Goal: Information Seeking & Learning: Learn about a topic

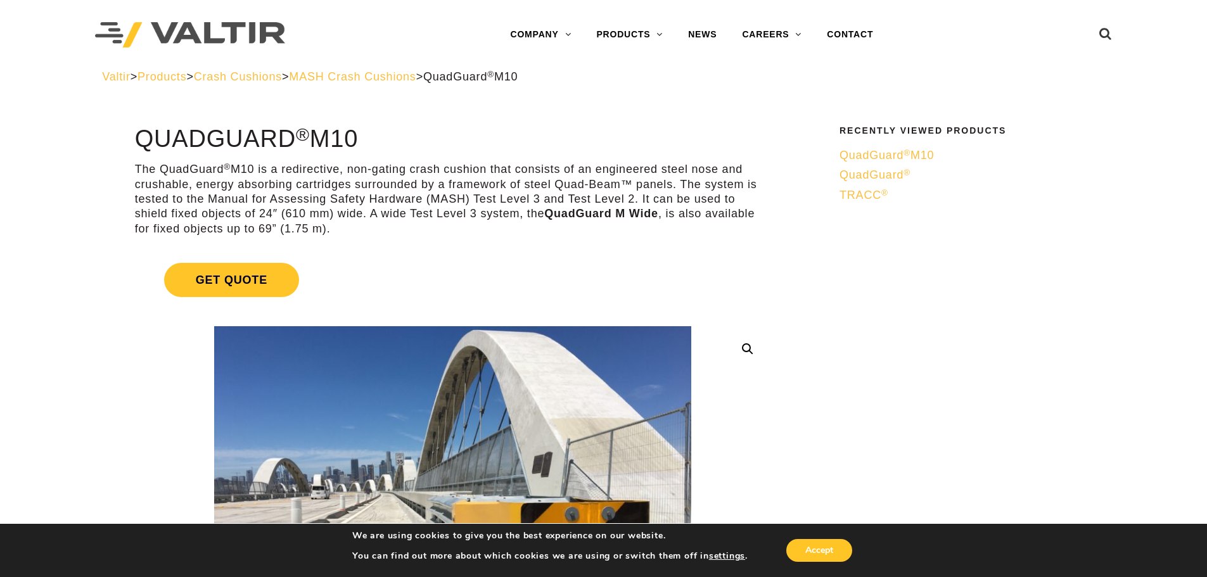
click at [400, 75] on span "MASH Crash Cushions" at bounding box center [352, 76] width 127 height 13
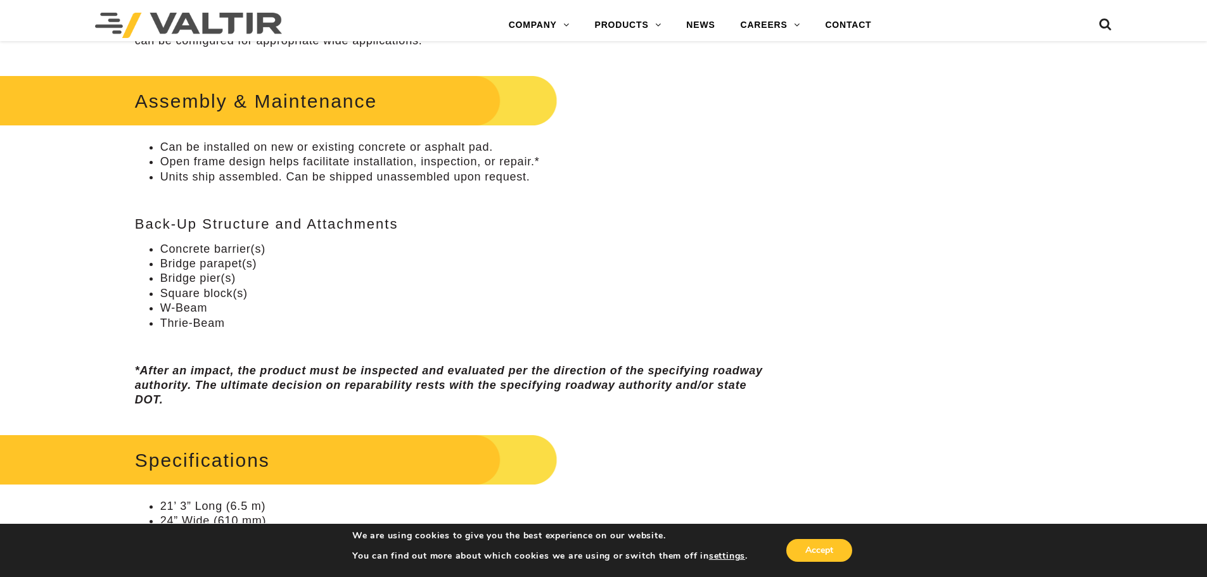
scroll to position [824, 0]
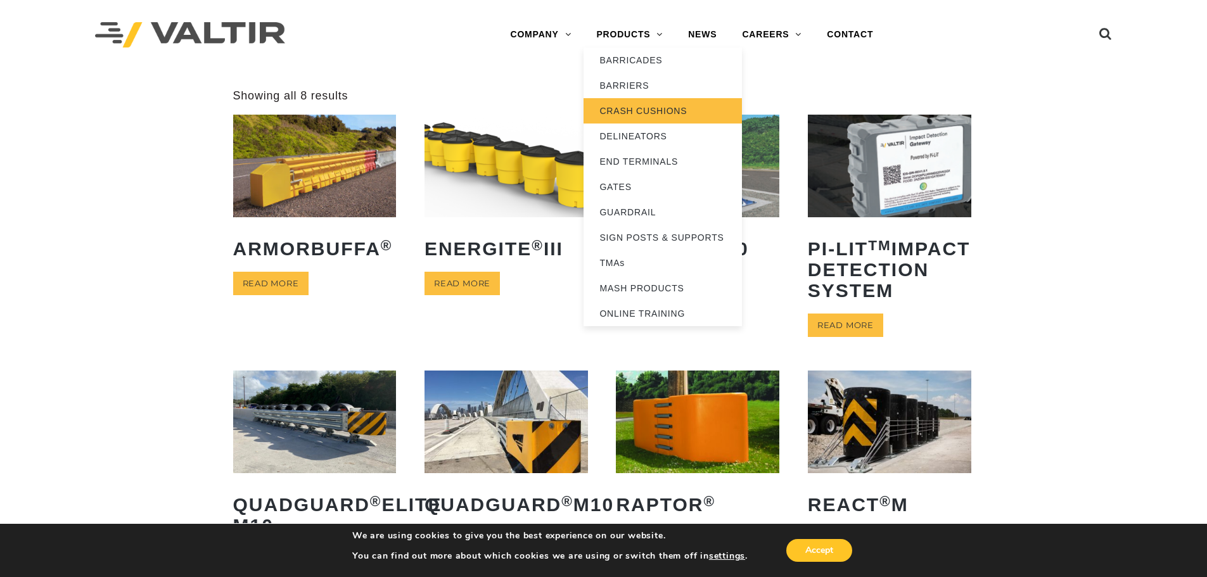
click at [638, 107] on link "CRASH CUSHIONS" at bounding box center [662, 110] width 158 height 25
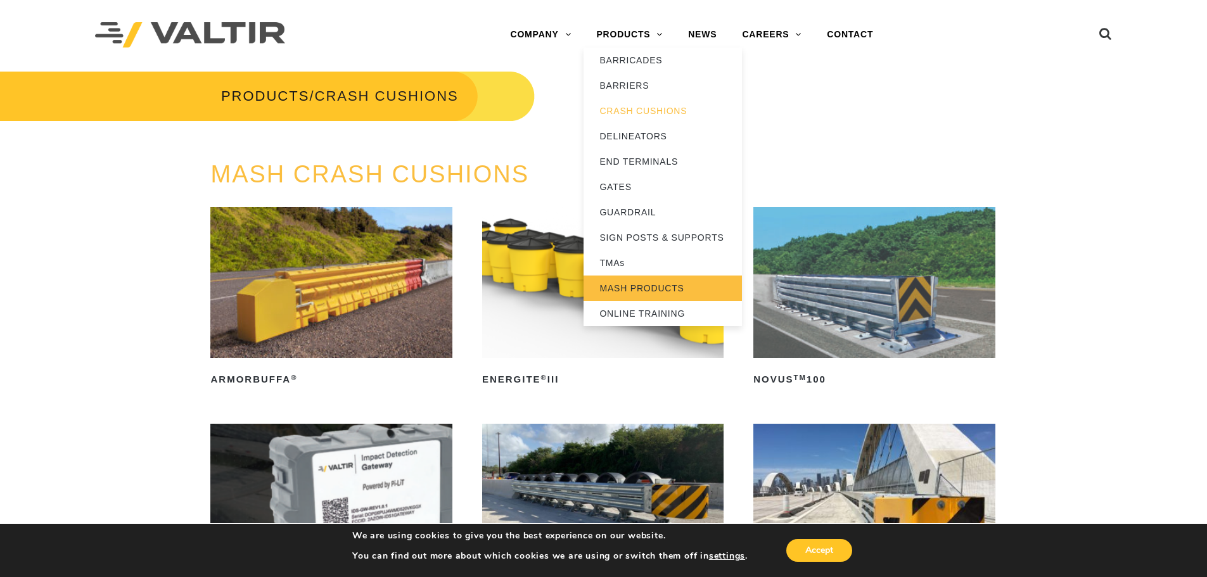
click at [631, 286] on link "MASH PRODUCTS" at bounding box center [662, 288] width 158 height 25
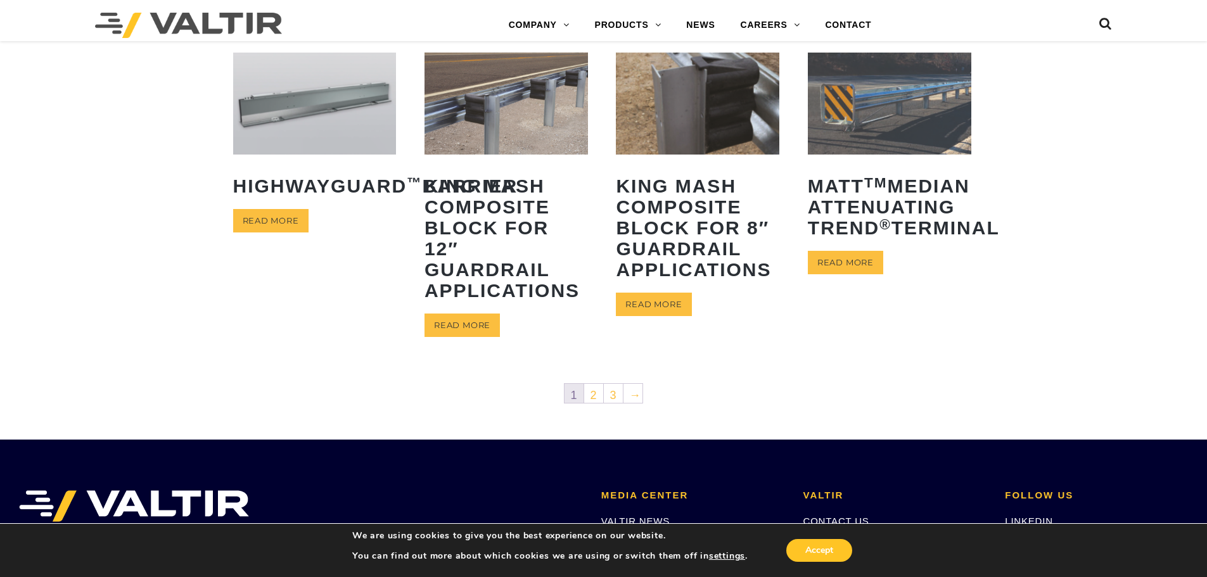
scroll to position [697, 0]
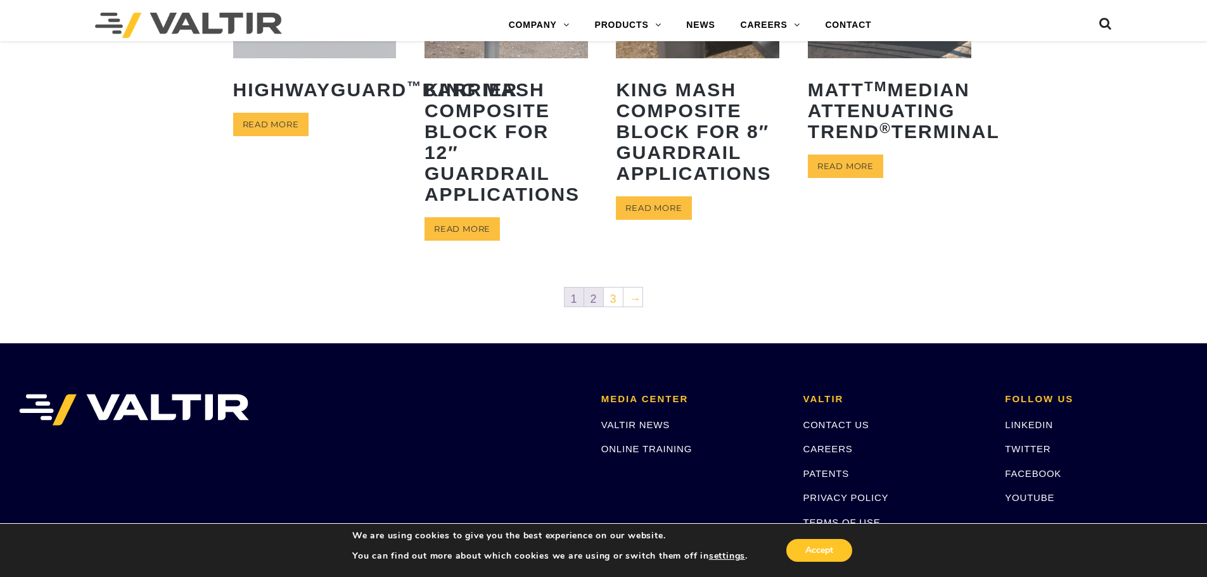
click at [590, 300] on link "2" at bounding box center [593, 297] width 19 height 19
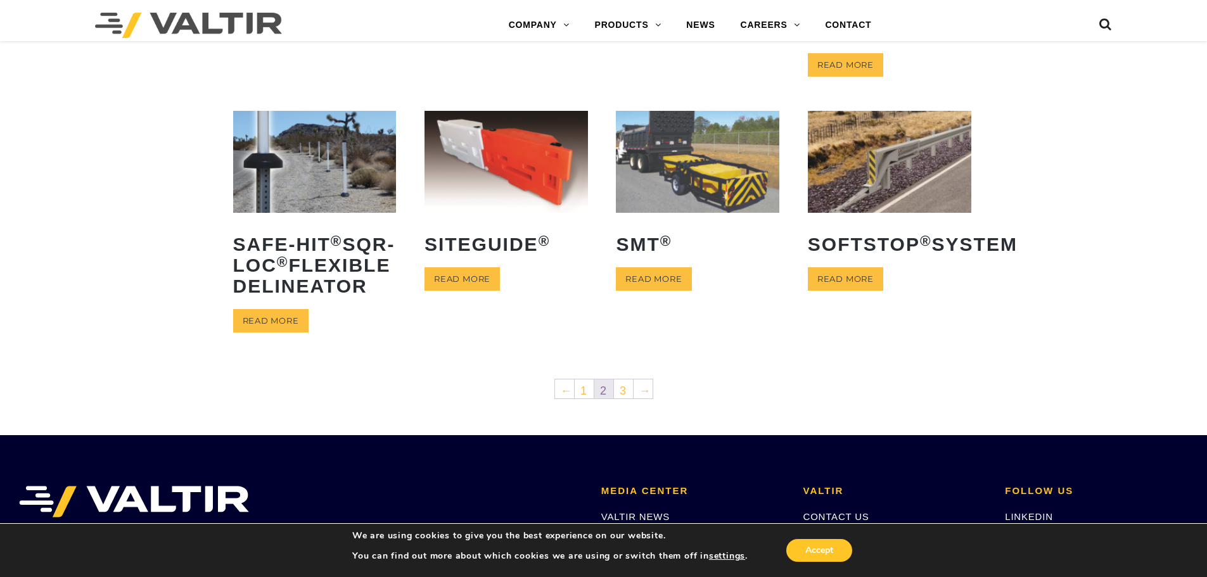
scroll to position [570, 0]
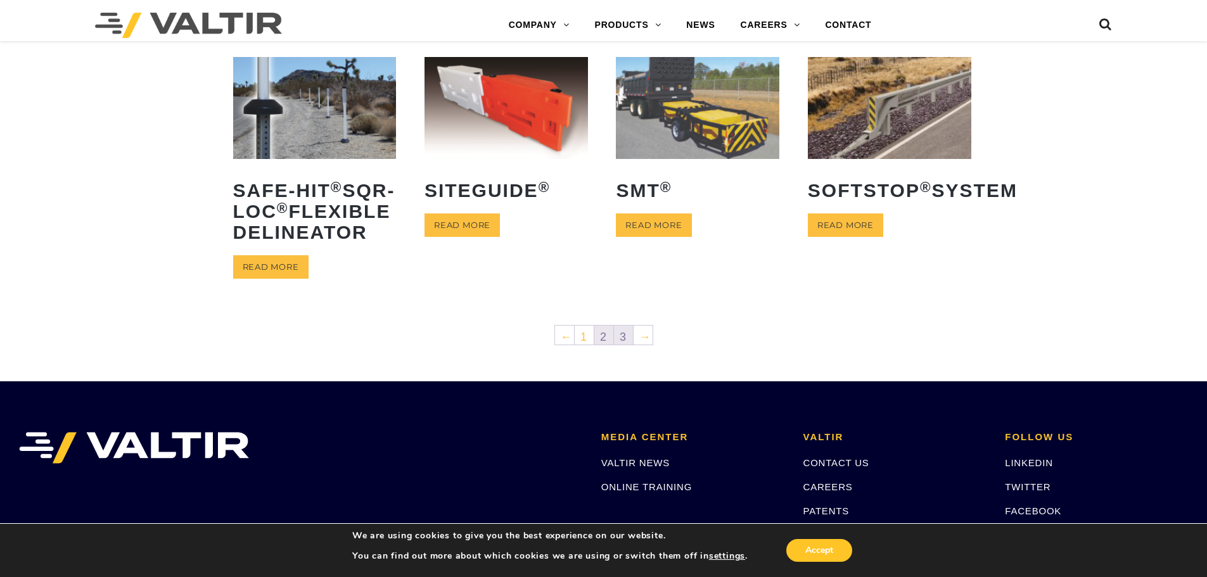
click at [625, 345] on link "3" at bounding box center [623, 335] width 19 height 19
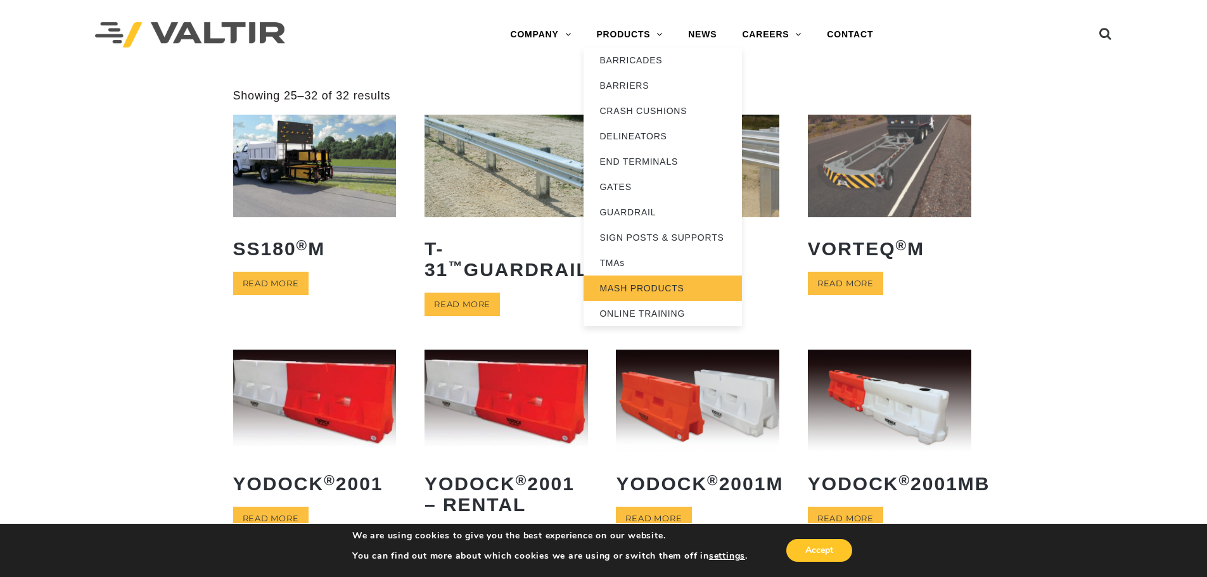
click at [638, 285] on link "MASH PRODUCTS" at bounding box center [662, 288] width 158 height 25
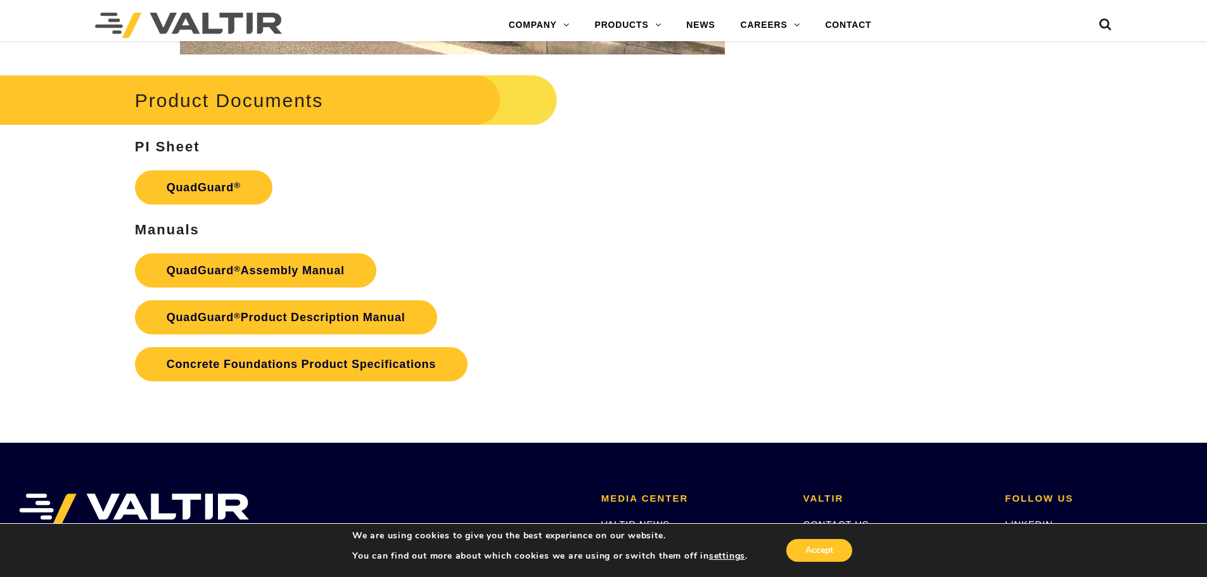
scroll to position [2534, 0]
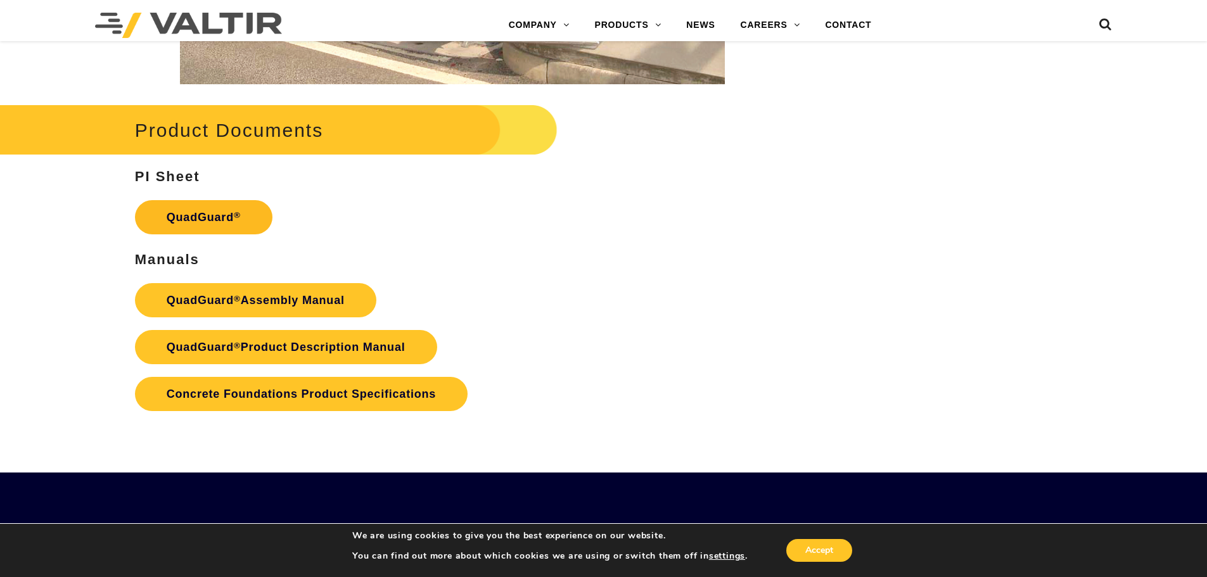
click at [226, 212] on link "QuadGuard ®" at bounding box center [203, 217] width 137 height 34
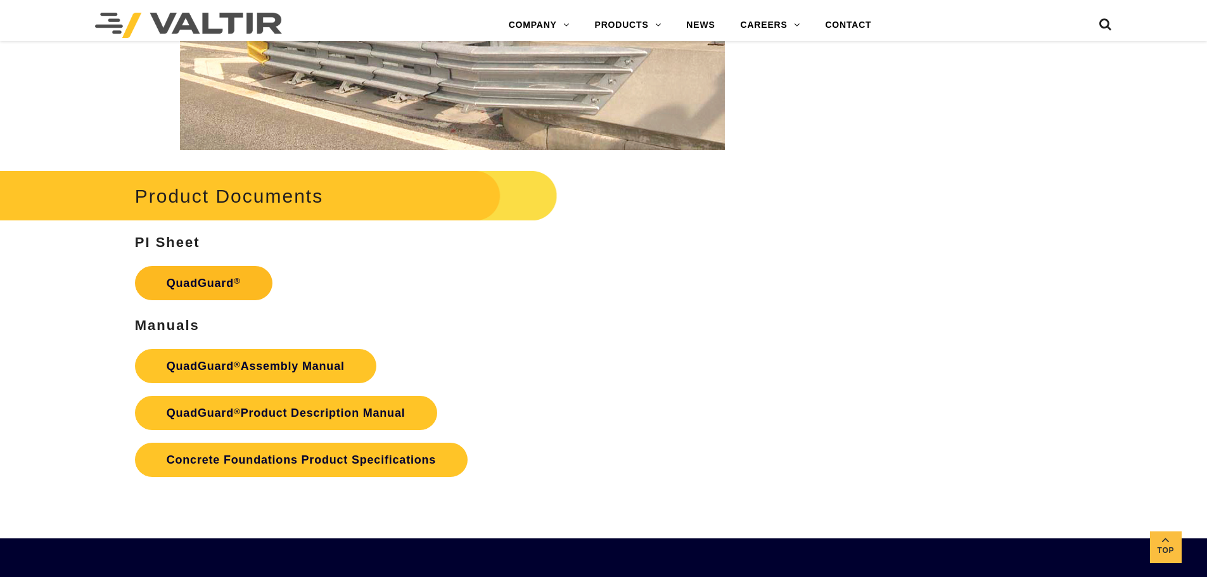
scroll to position [2467, 0]
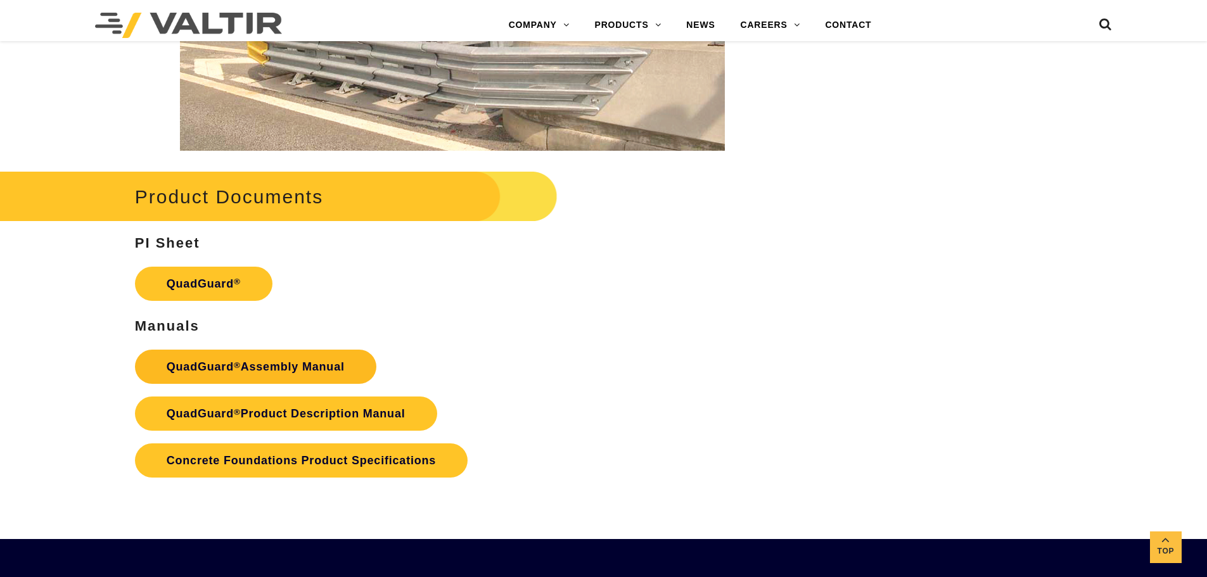
click at [286, 360] on link "QuadGuard ® Assembly Manual" at bounding box center [255, 367] width 241 height 34
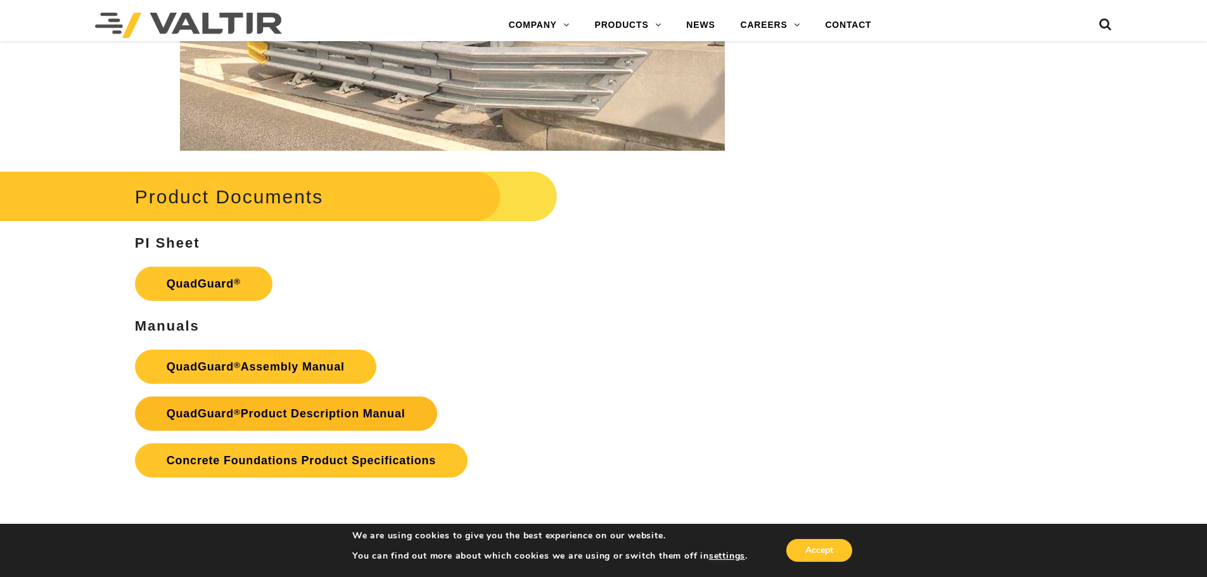
click at [346, 414] on link "QuadGuard ® Product Description Manual" at bounding box center [286, 414] width 302 height 34
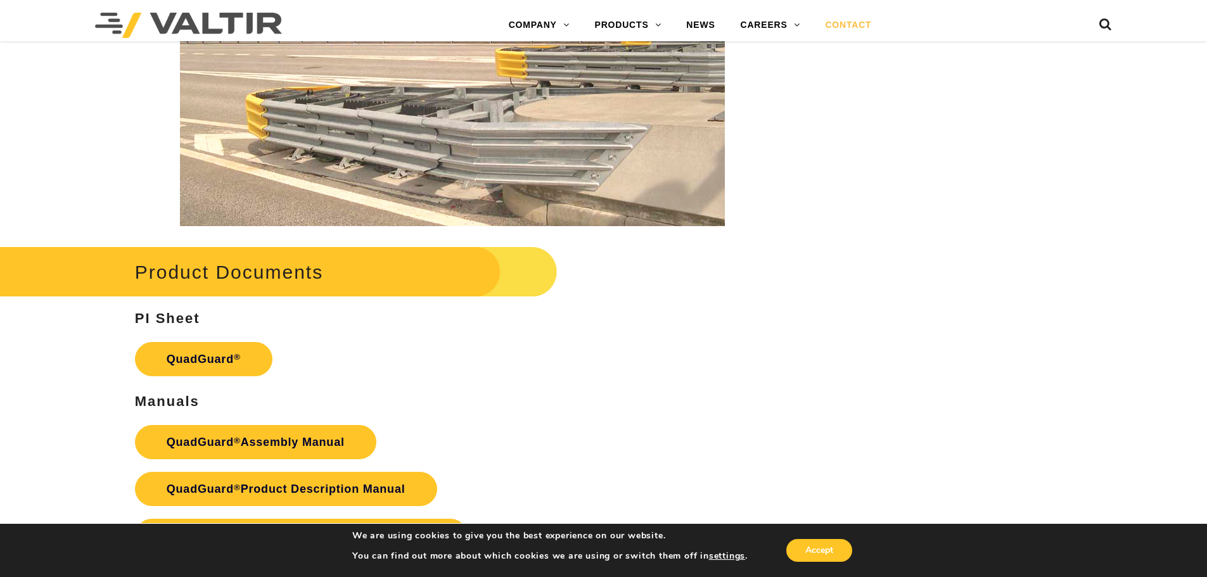
scroll to position [2151, 0]
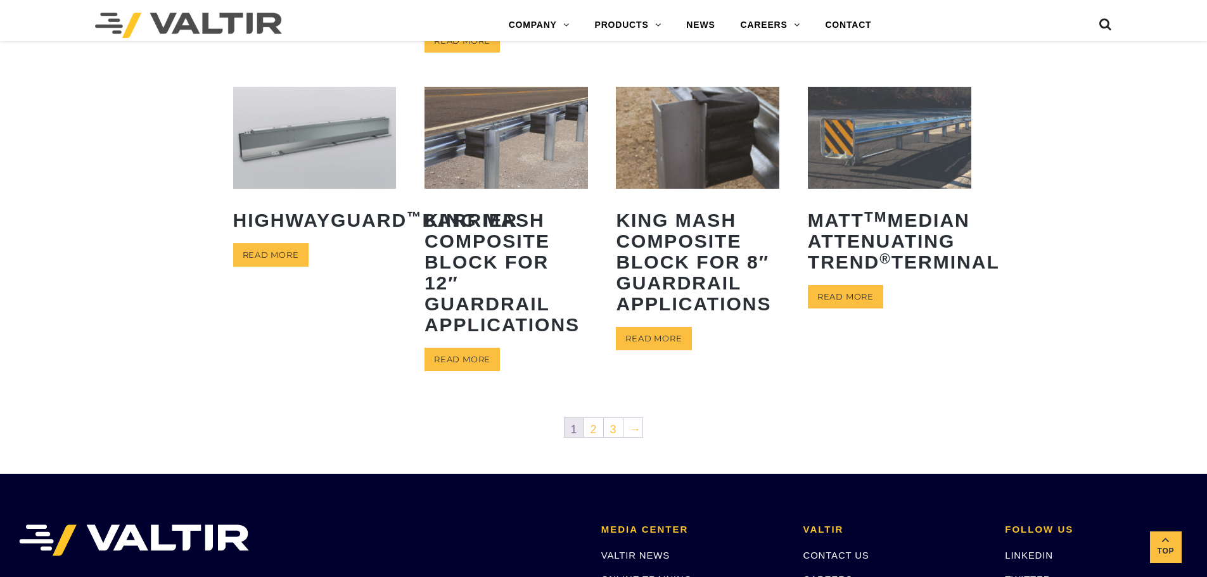
scroll to position [570, 0]
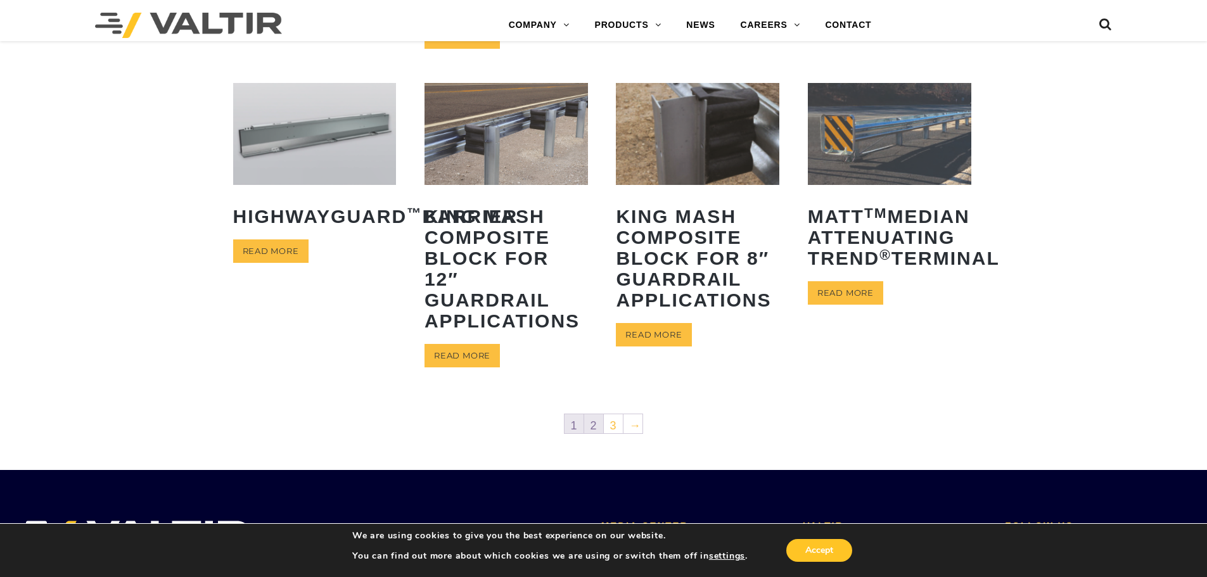
click at [590, 427] on link "2" at bounding box center [593, 423] width 19 height 19
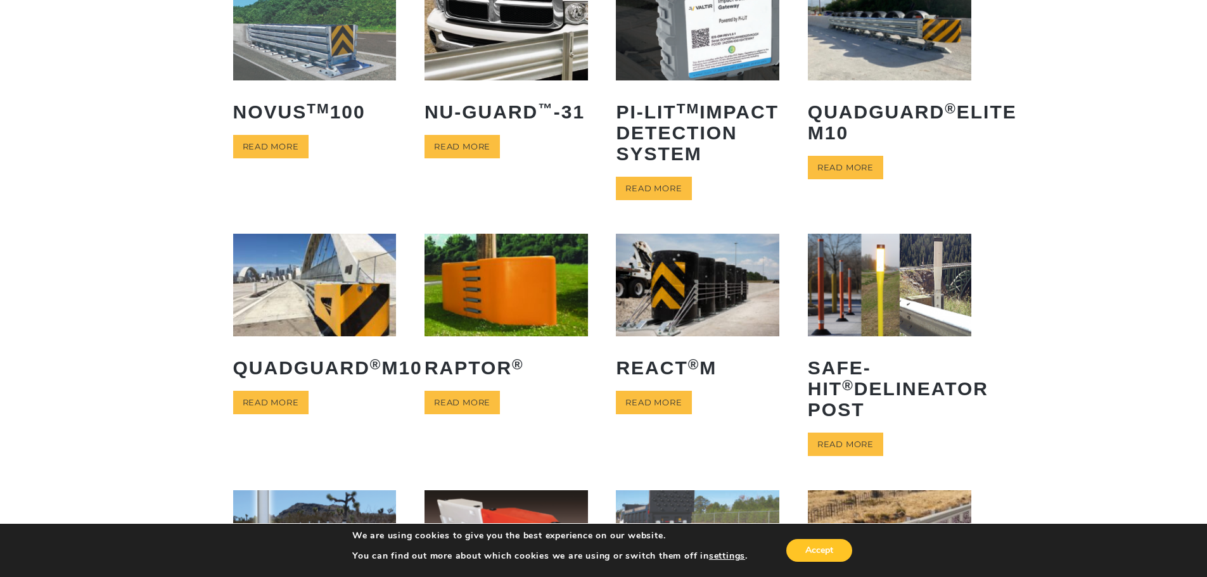
scroll to position [127, 0]
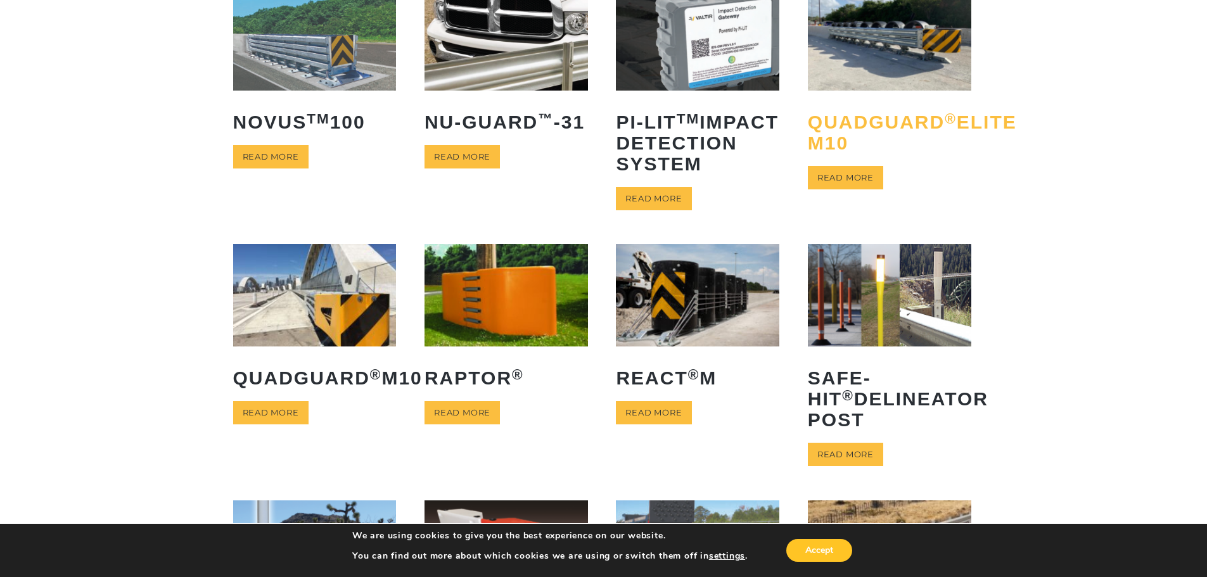
click at [878, 130] on h2 "QuadGuard ® Elite M10" at bounding box center [889, 132] width 163 height 61
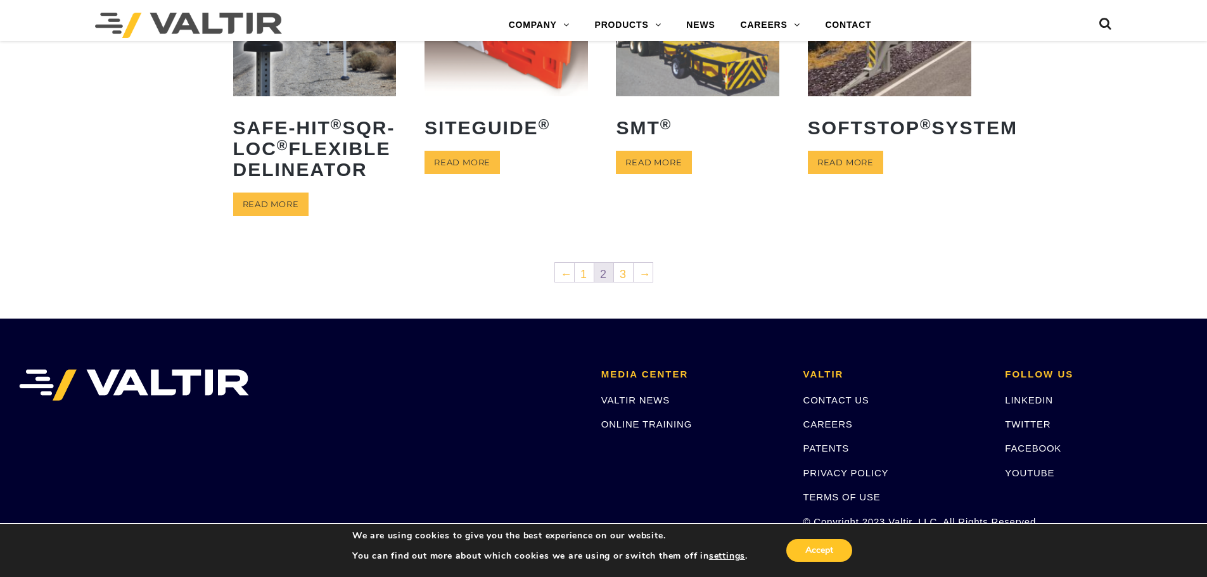
scroll to position [633, 0]
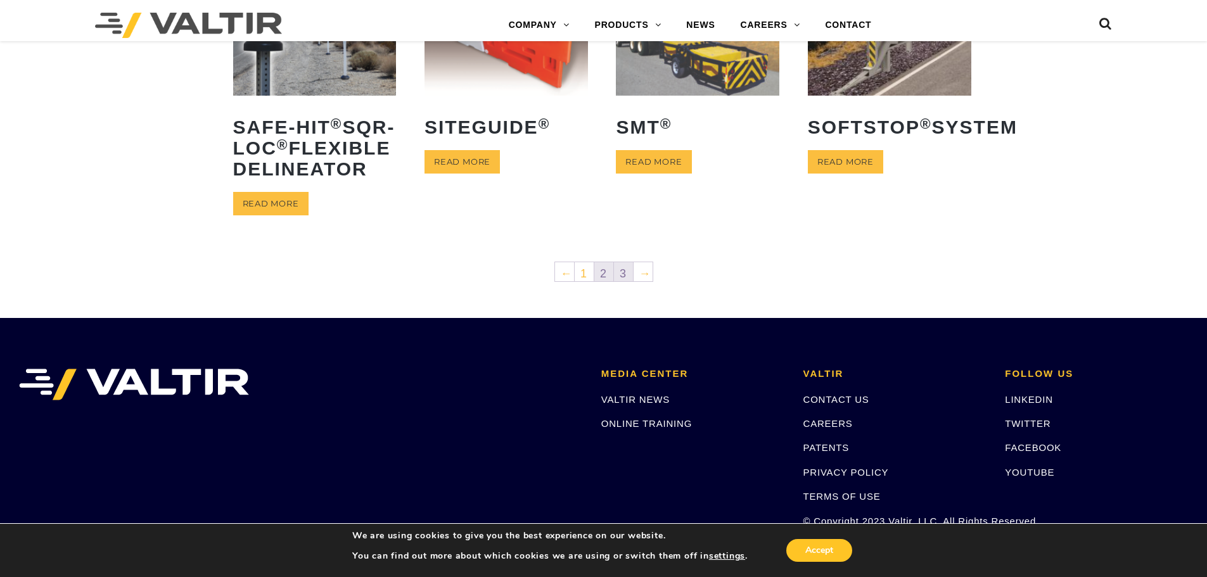
click at [623, 281] on link "3" at bounding box center [623, 271] width 19 height 19
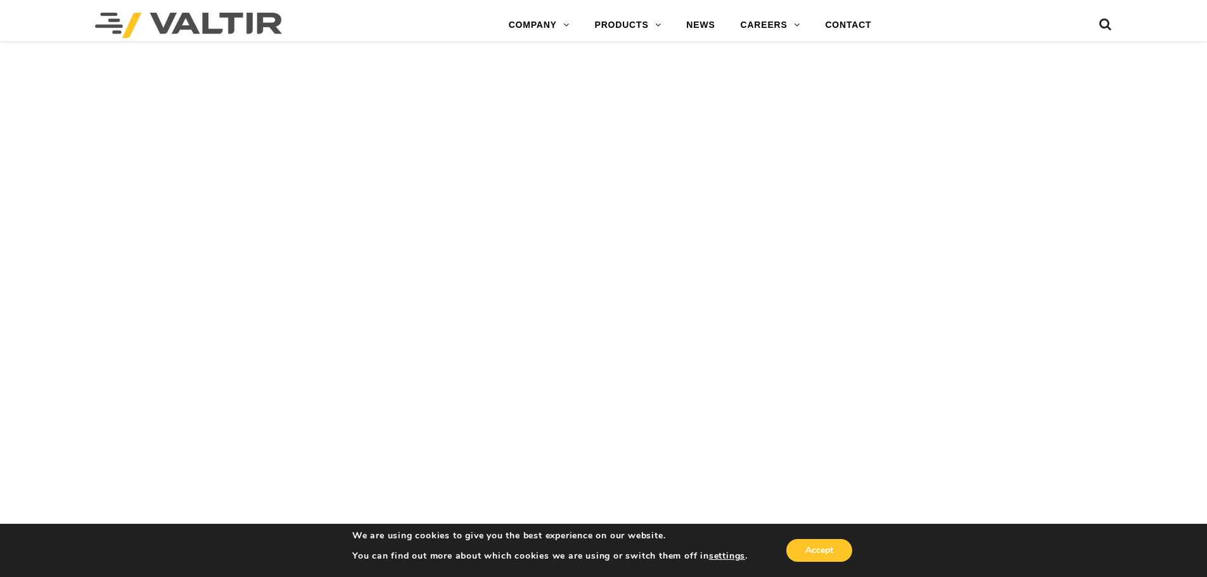
scroll to position [2091, 0]
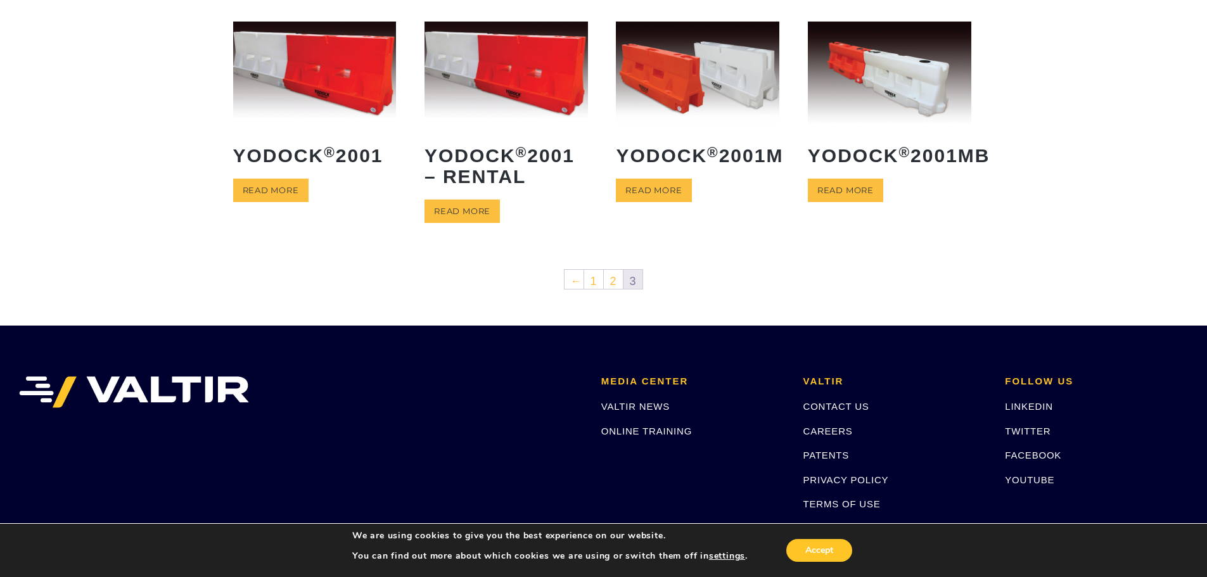
scroll to position [457, 0]
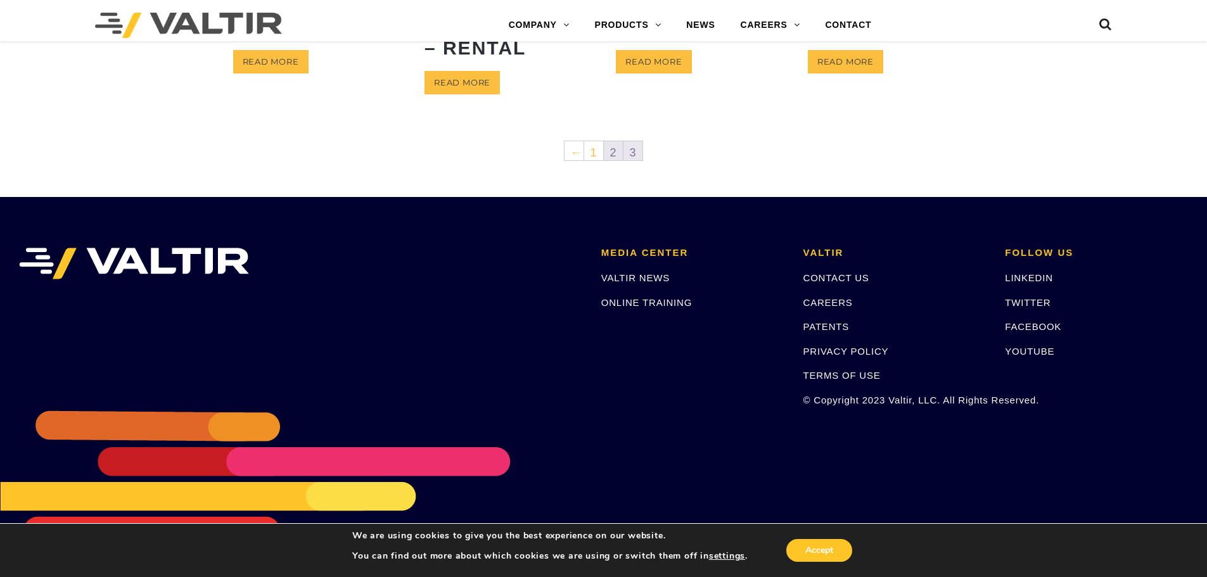
click at [613, 146] on link "2" at bounding box center [613, 150] width 19 height 19
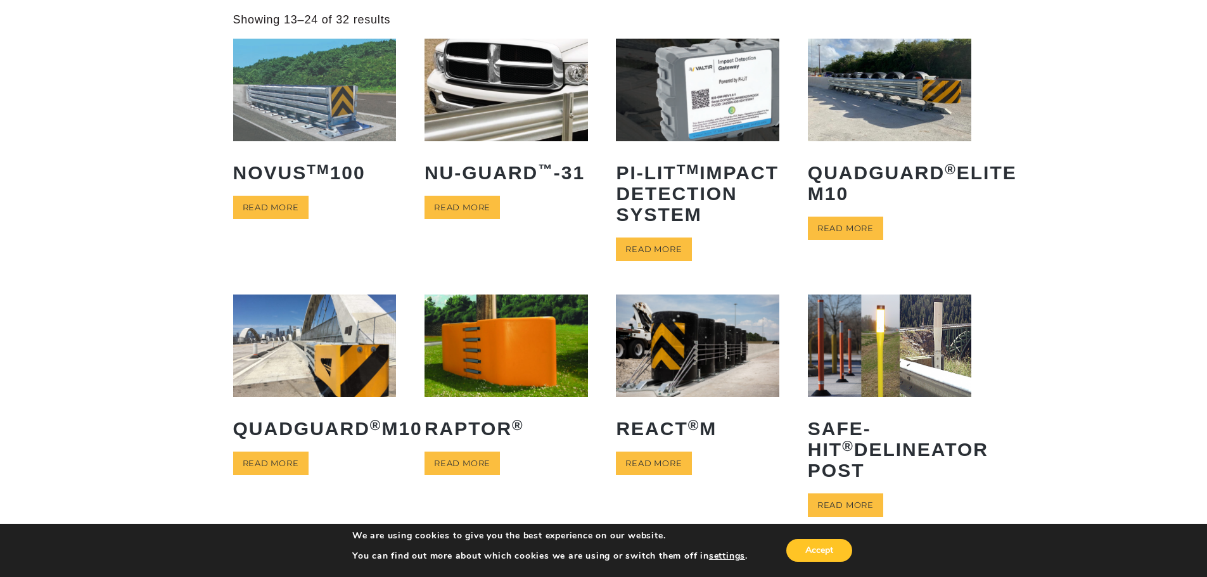
scroll to position [253, 0]
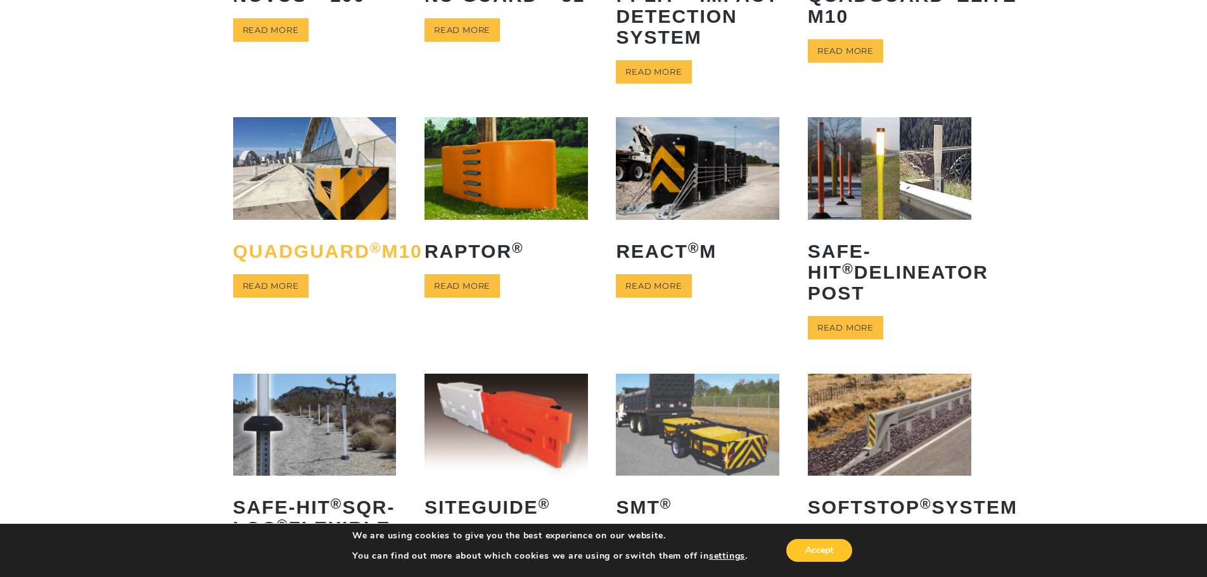
click at [307, 269] on h2 "QuadGuard ® M10" at bounding box center [314, 251] width 163 height 40
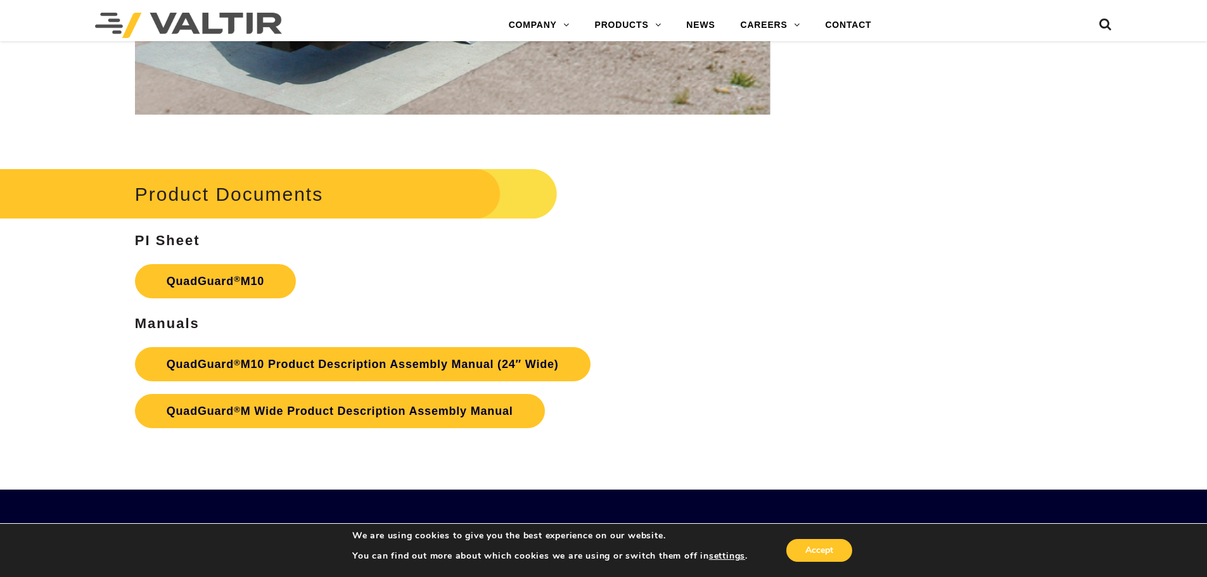
scroll to position [4815, 0]
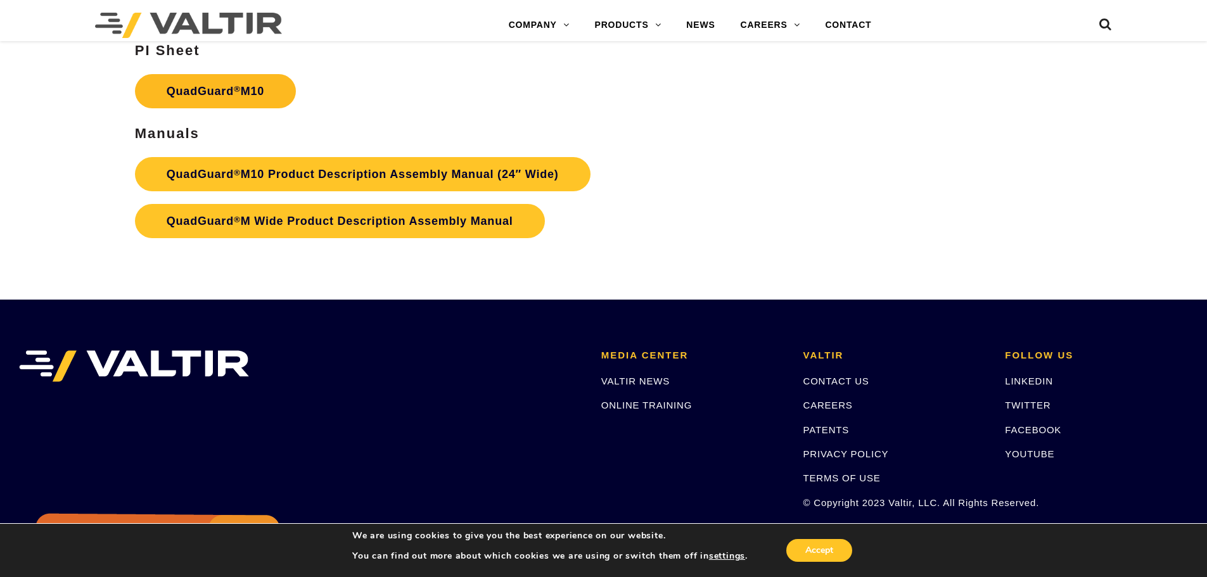
drag, startPoint x: 447, startPoint y: 170, endPoint x: 249, endPoint y: 82, distance: 216.6
click at [249, 82] on link "QuadGuard ® M10" at bounding box center [215, 91] width 161 height 34
